Goal: Communication & Community: Share content

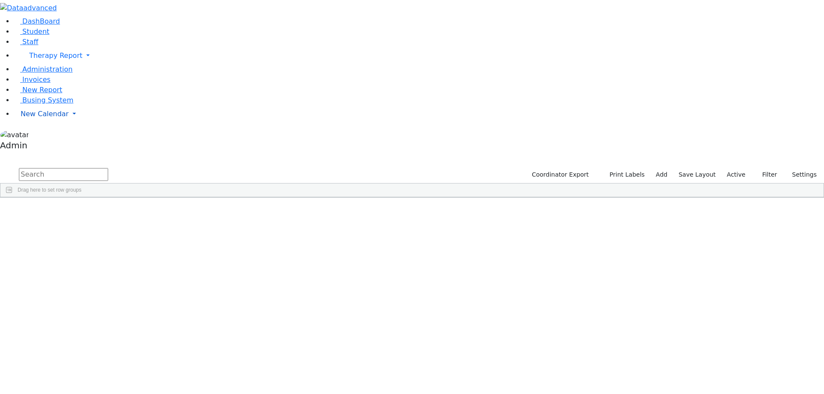
click at [48, 118] on span "New Calendar" at bounding box center [45, 114] width 48 height 8
click at [41, 135] on span "Calendar" at bounding box center [33, 131] width 31 height 8
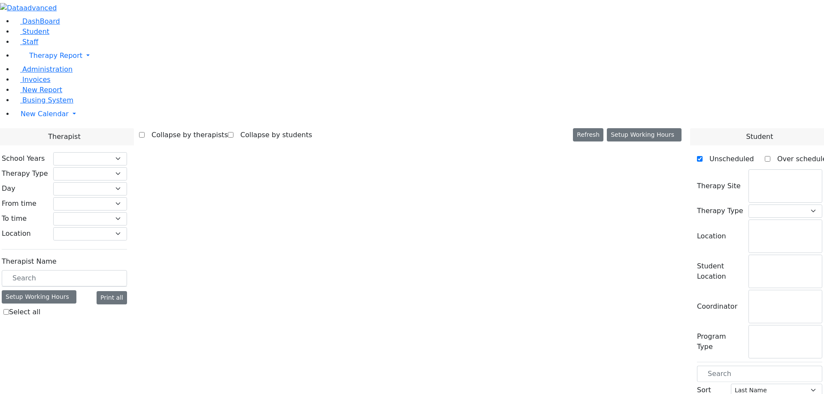
checkbox input "false"
select select "212"
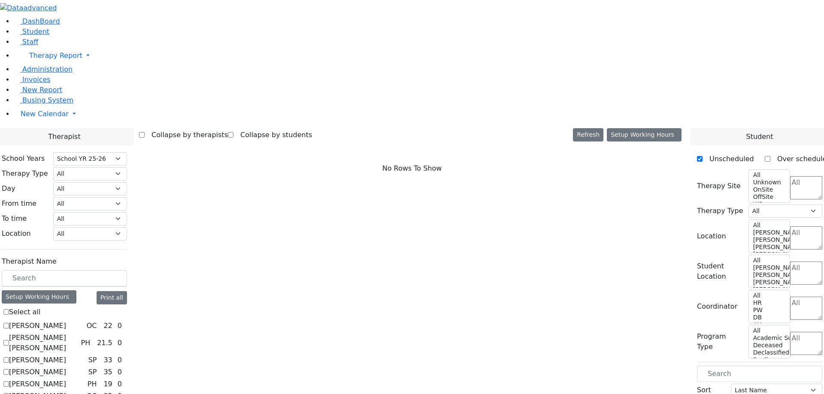
click at [66, 321] on label "Abramczyk ZC" at bounding box center [37, 326] width 57 height 10
click at [9, 323] on input "Abramczyk ZC" at bounding box center [6, 326] width 6 height 6
checkbox input "true"
select select "1"
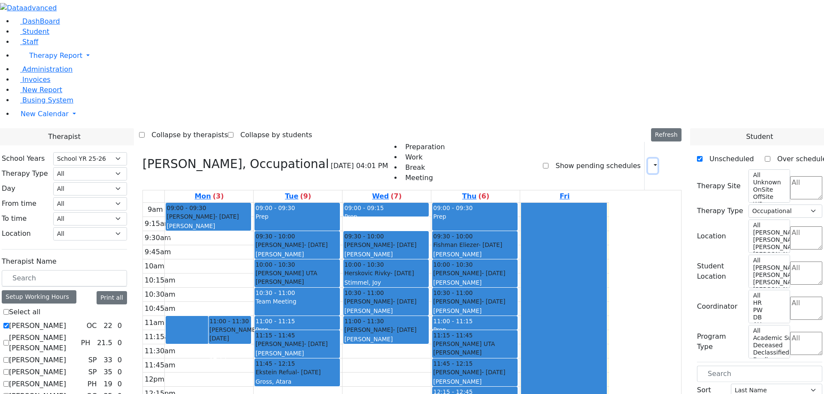
click at [649, 159] on button "button" at bounding box center [652, 166] width 9 height 15
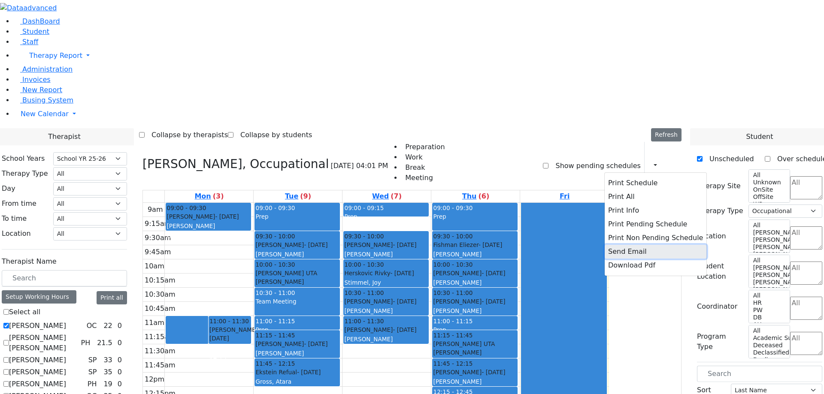
click at [619, 245] on button "Send Email" at bounding box center [655, 252] width 102 height 14
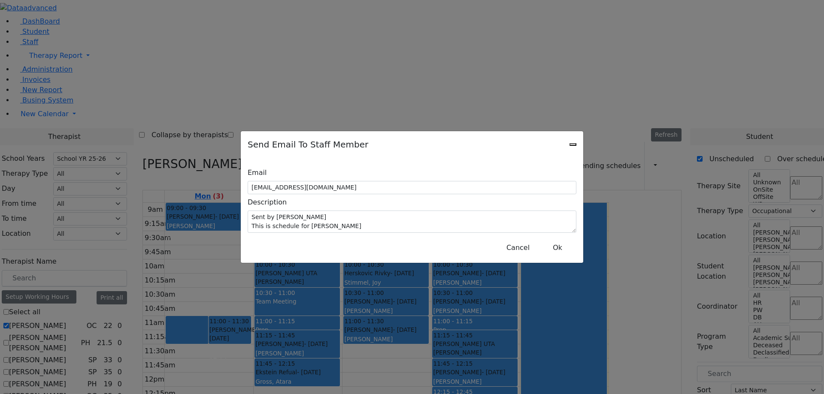
click at [573, 145] on icon "Close" at bounding box center [573, 145] width 0 height 0
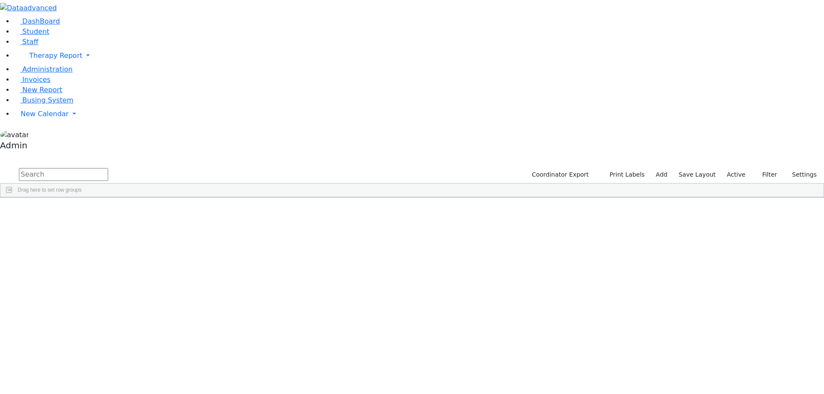
click at [83, 154] on div "Admin" at bounding box center [412, 142] width 824 height 24
click at [37, 154] on div "Admin" at bounding box center [412, 147] width 824 height 14
click at [41, 118] on span "New Calendar" at bounding box center [45, 114] width 48 height 8
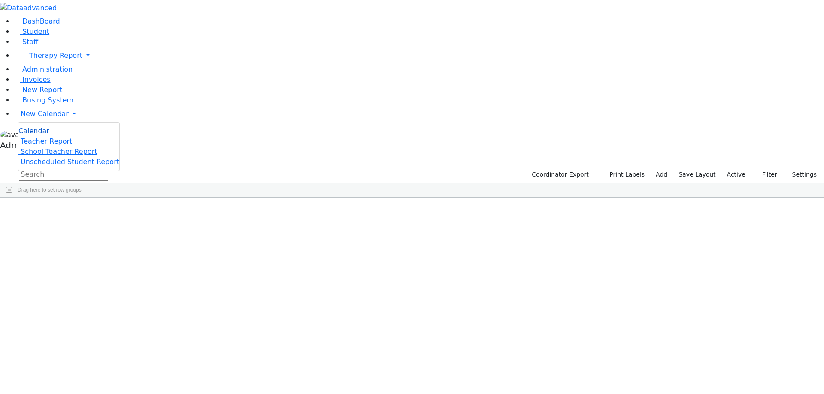
click at [40, 135] on span "Calendar" at bounding box center [33, 131] width 31 height 8
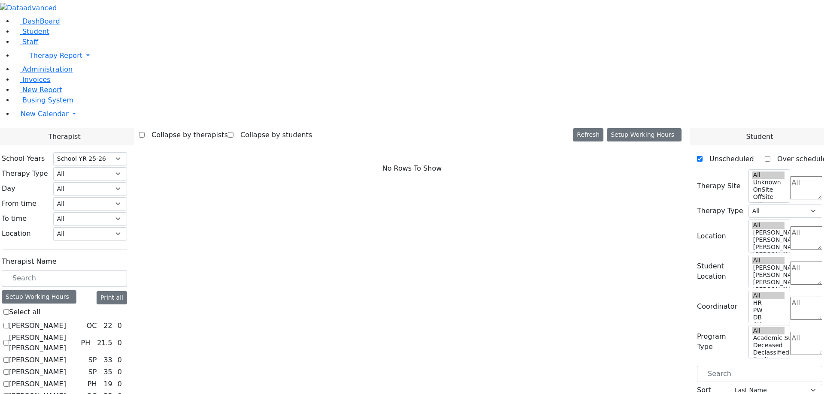
select select "212"
click at [66, 321] on label "Abramczyk ZC" at bounding box center [37, 326] width 57 height 10
click at [9, 323] on input "Abramczyk ZC" at bounding box center [6, 326] width 6 height 6
checkbox input "true"
select select "1"
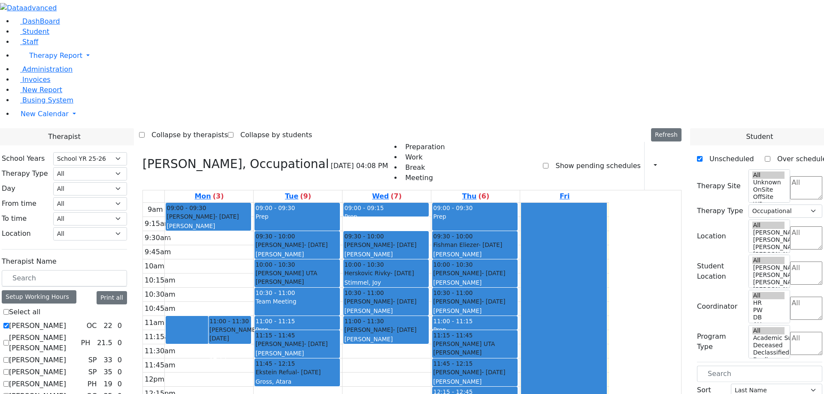
click at [654, 142] on div "Print Schedule Print All Print Info Print Pending Schedule Print Non Pending Sc…" at bounding box center [662, 166] width 37 height 48
click at [649, 159] on button "button" at bounding box center [652, 166] width 9 height 15
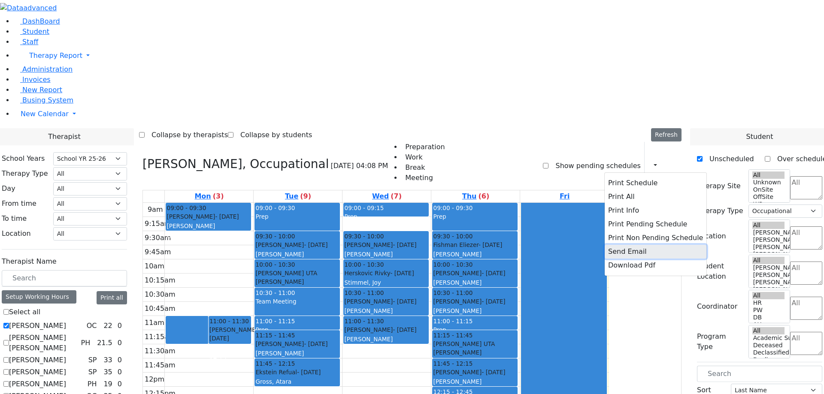
click at [606, 245] on button "Send Email" at bounding box center [655, 252] width 102 height 14
type input "[EMAIL_ADDRESS][DOMAIN_NAME]"
type textarea "This is schedule for Abramczyk ZC"
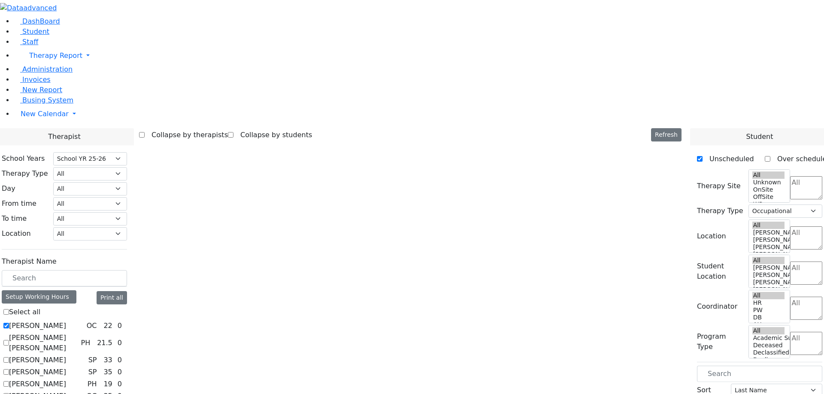
select select "212"
select select "1"
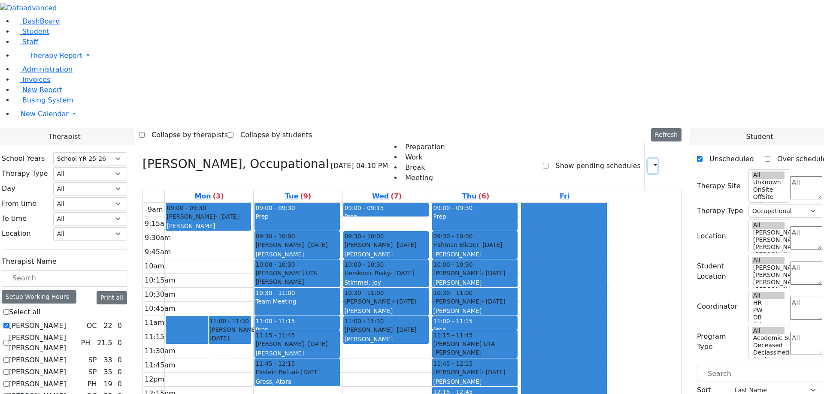
click at [650, 162] on icon "button" at bounding box center [650, 166] width 0 height 8
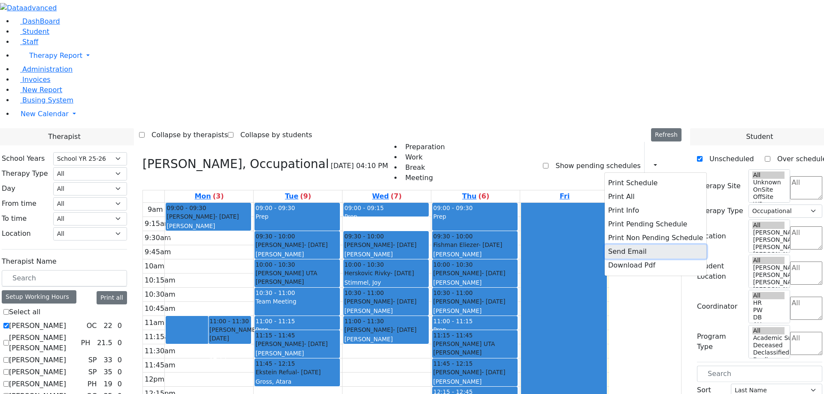
click at [612, 245] on button "Send Email" at bounding box center [655, 252] width 102 height 14
type input "[EMAIL_ADDRESS][DOMAIN_NAME]"
type textarea "Sent by Admin This is schedule for [PERSON_NAME]"
